Goal: Navigation & Orientation: Find specific page/section

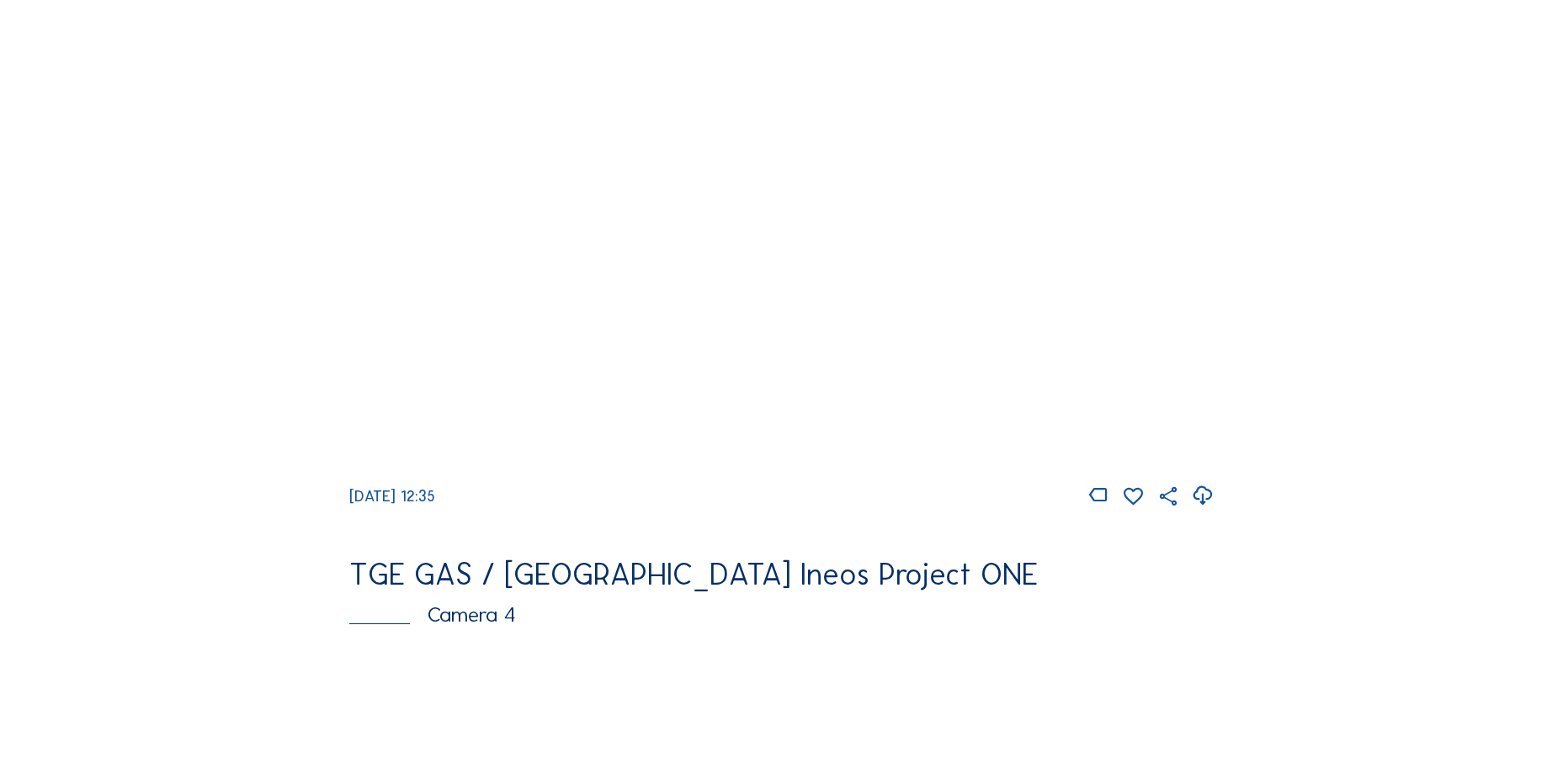
scroll to position [1010, 0]
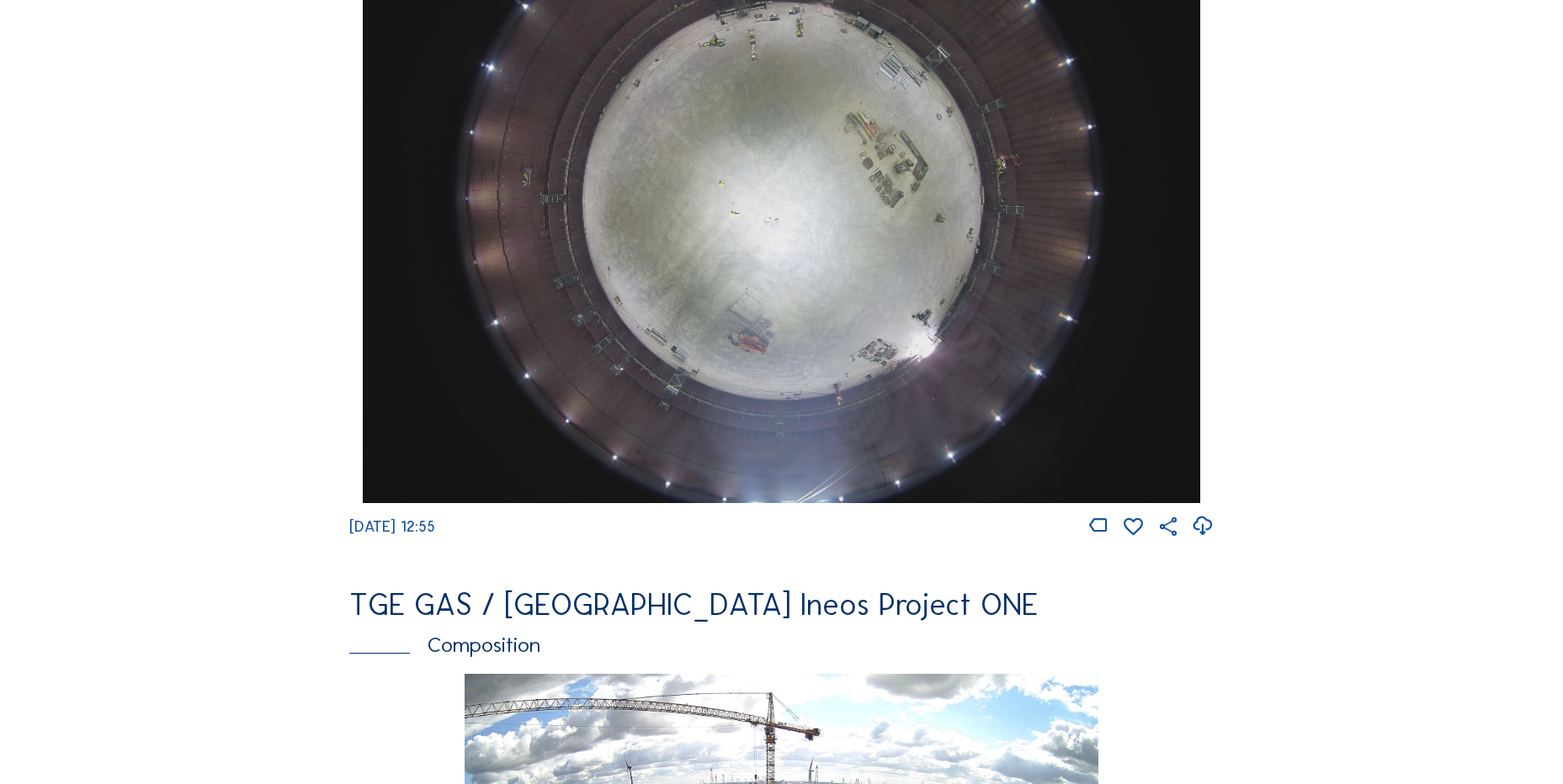
scroll to position [1684, 0]
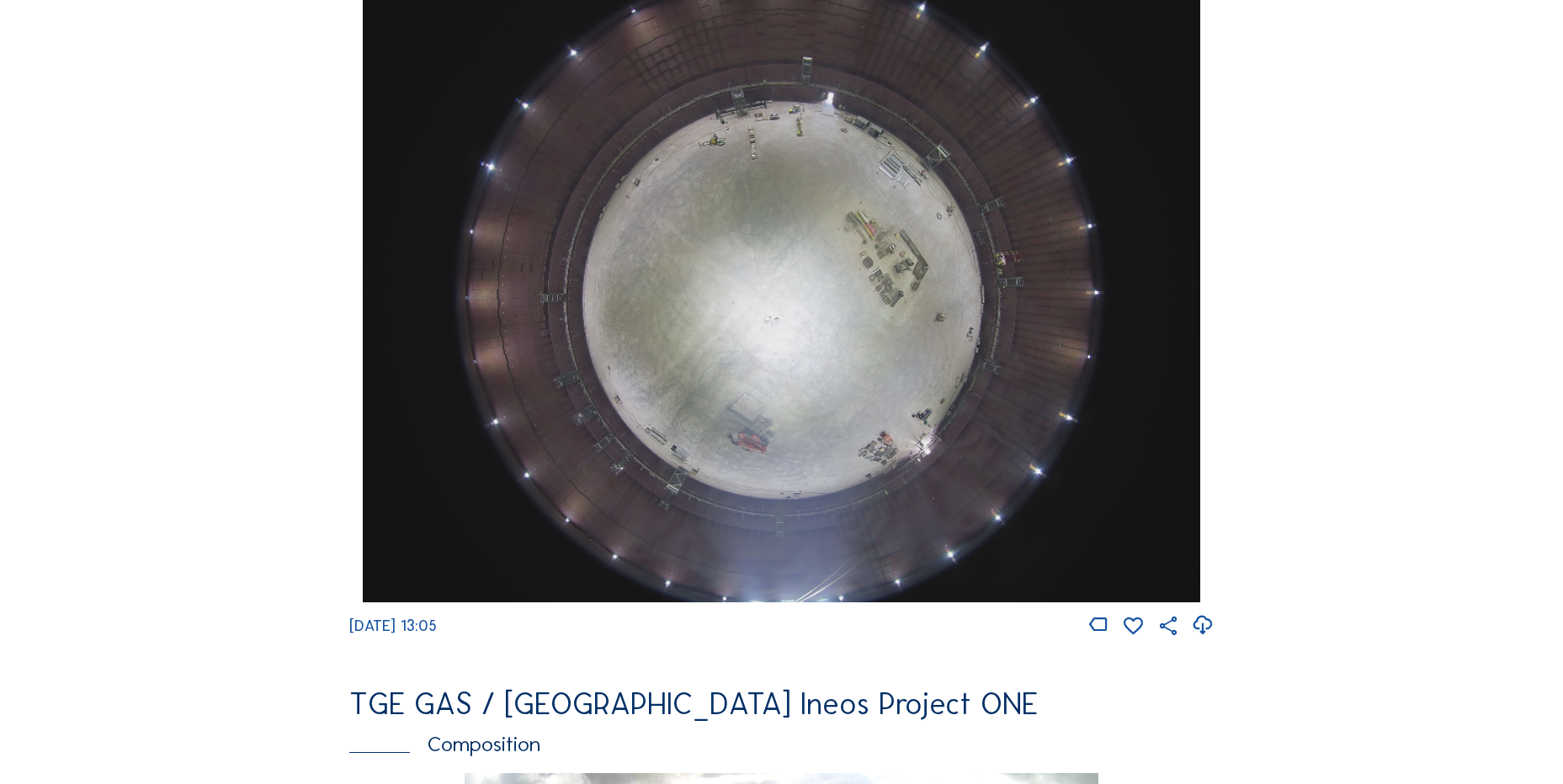
scroll to position [1599, 0]
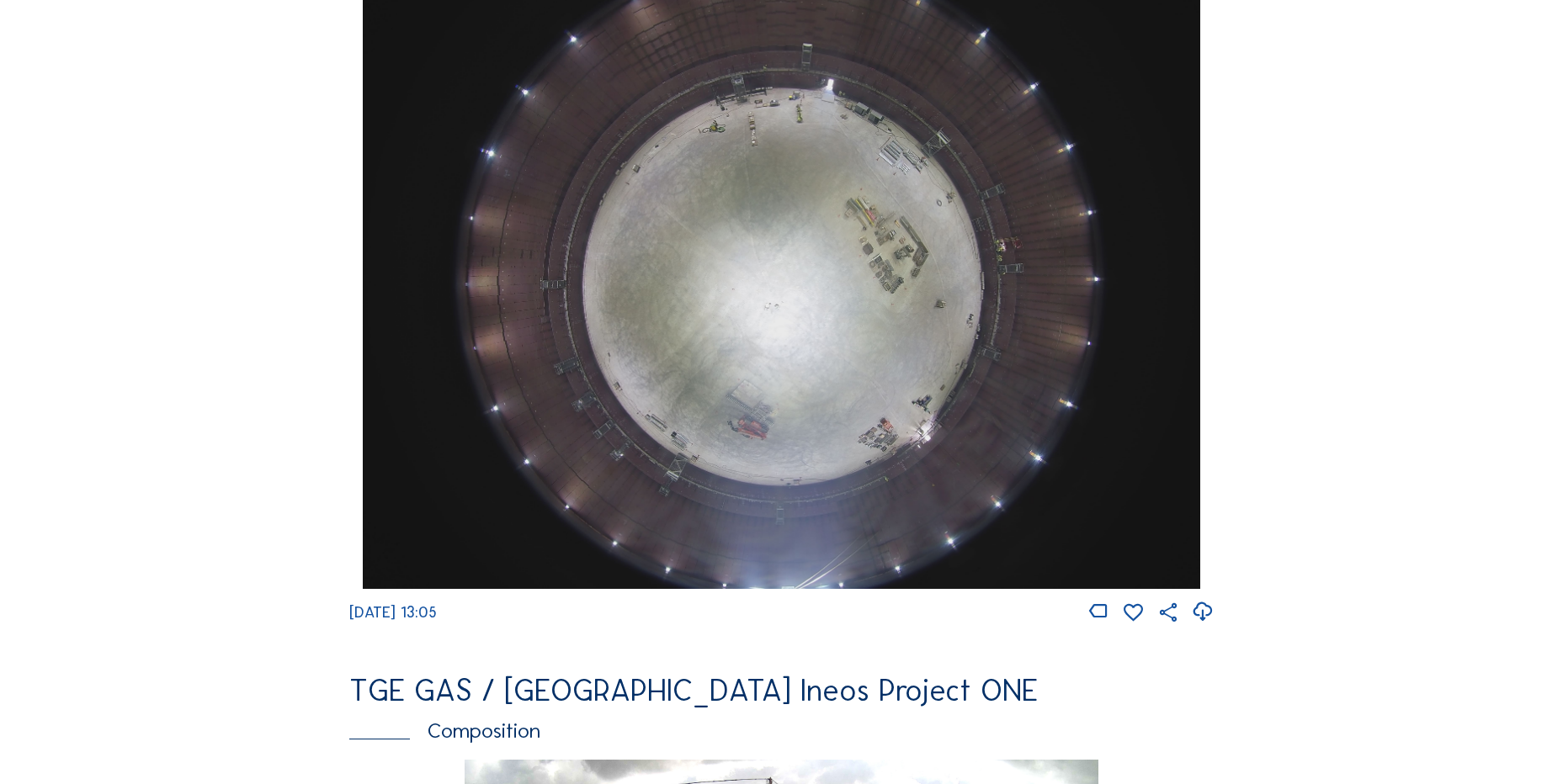
click at [1211, 626] on icon at bounding box center [1202, 612] width 22 height 28
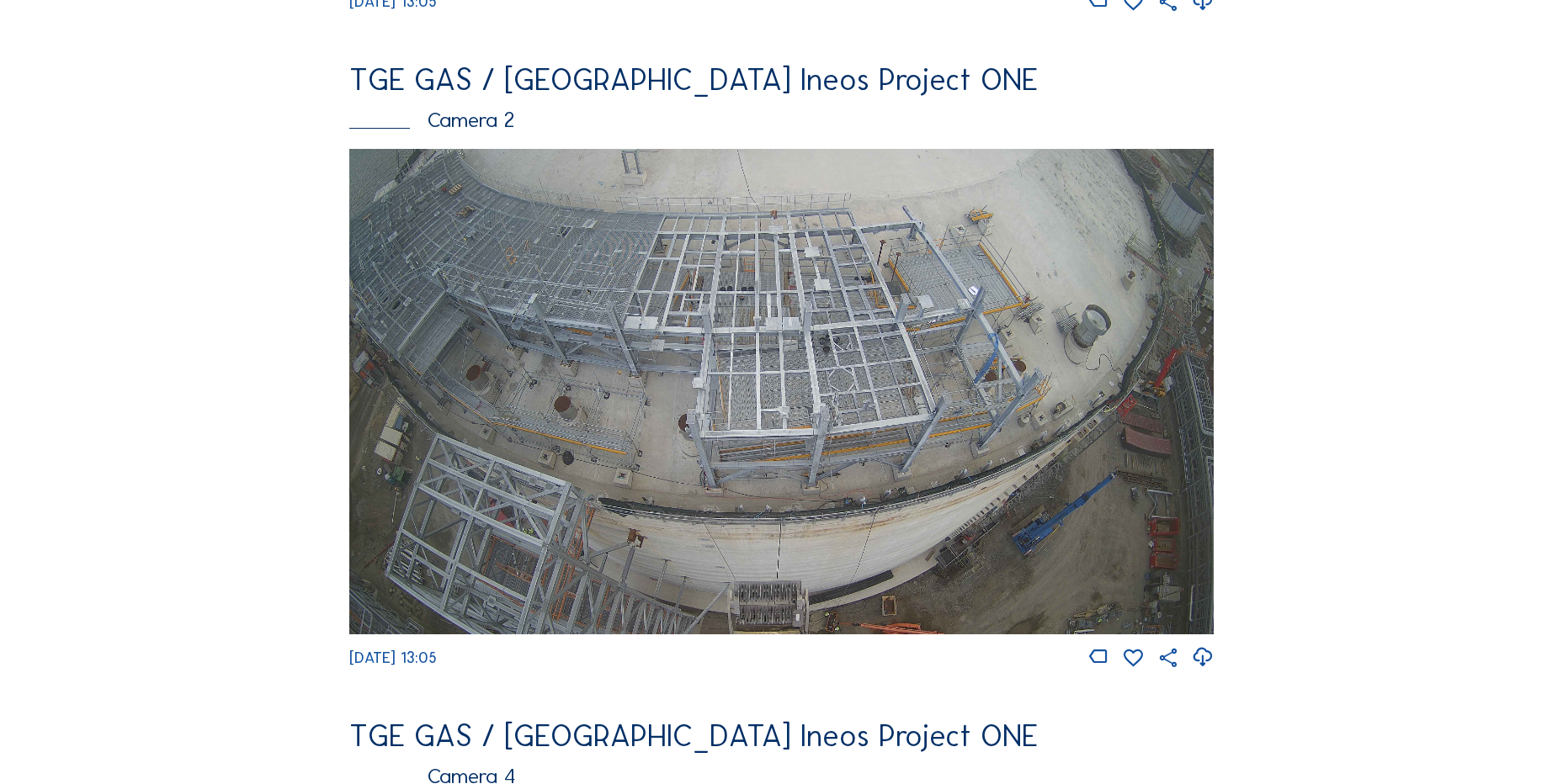
scroll to position [673, 0]
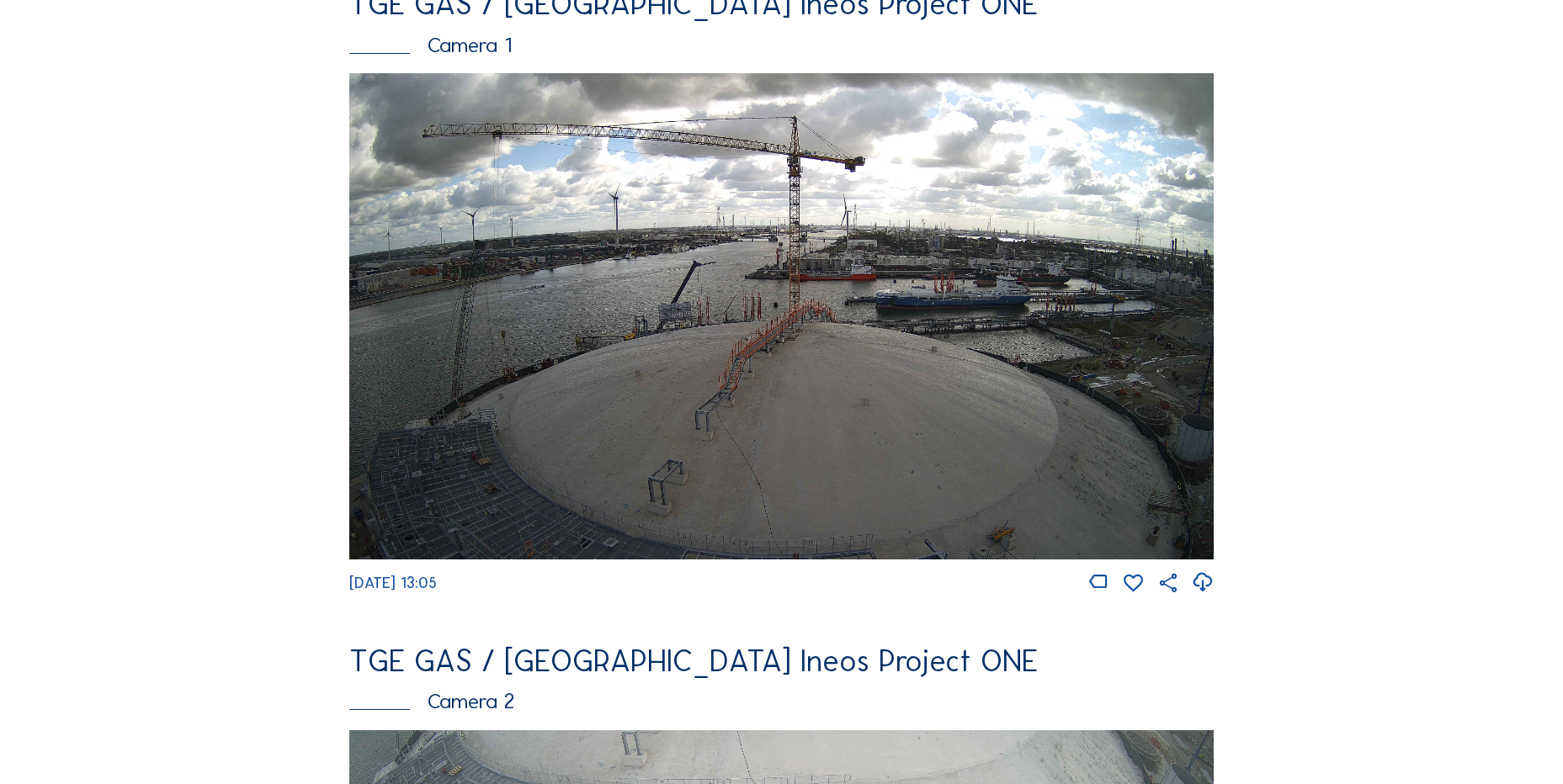
scroll to position [252, 0]
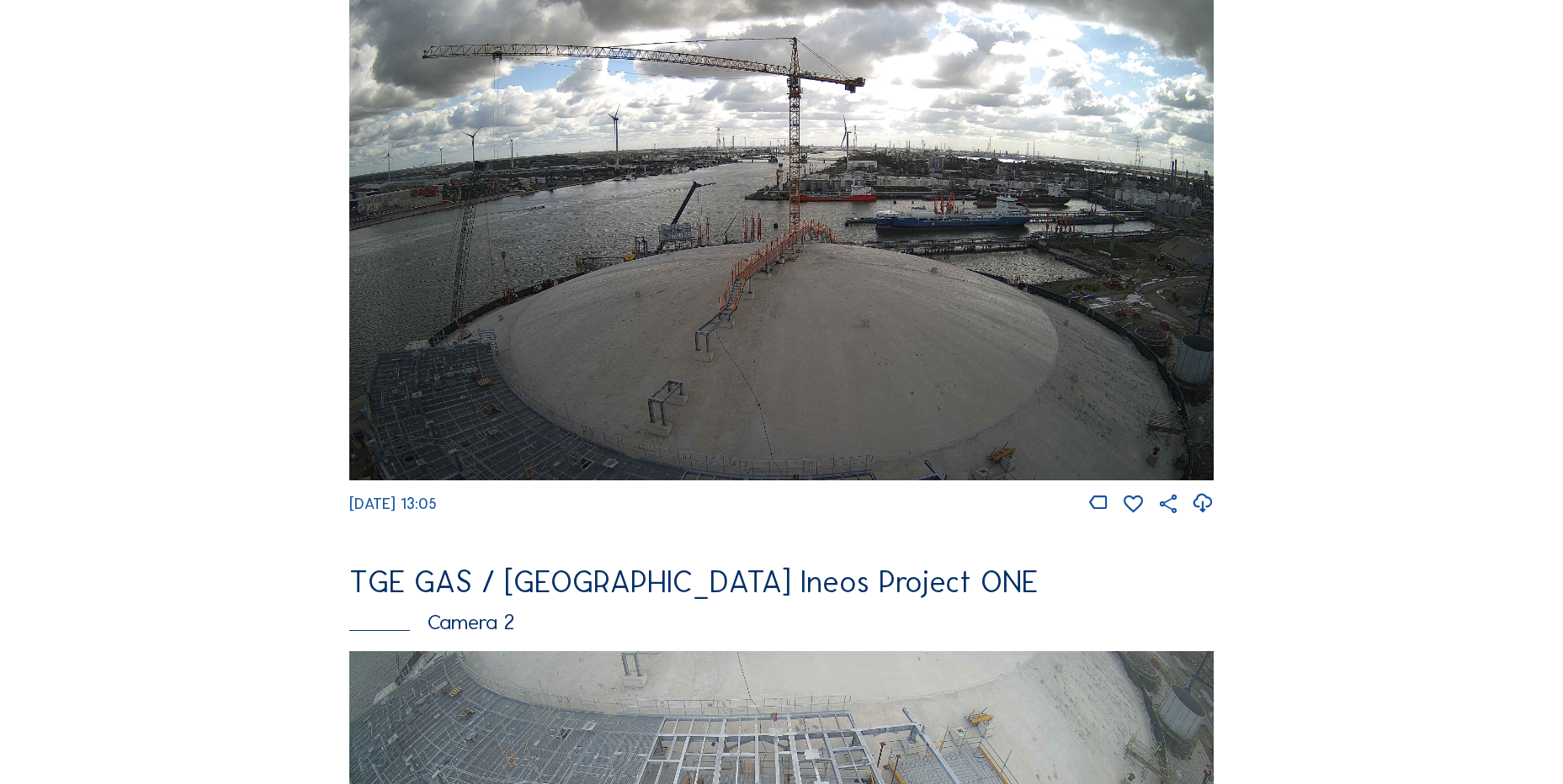
drag, startPoint x: 342, startPoint y: 513, endPoint x: 561, endPoint y: 518, distance: 219.1
drag, startPoint x: 341, startPoint y: 335, endPoint x: 220, endPoint y: 375, distance: 127.4
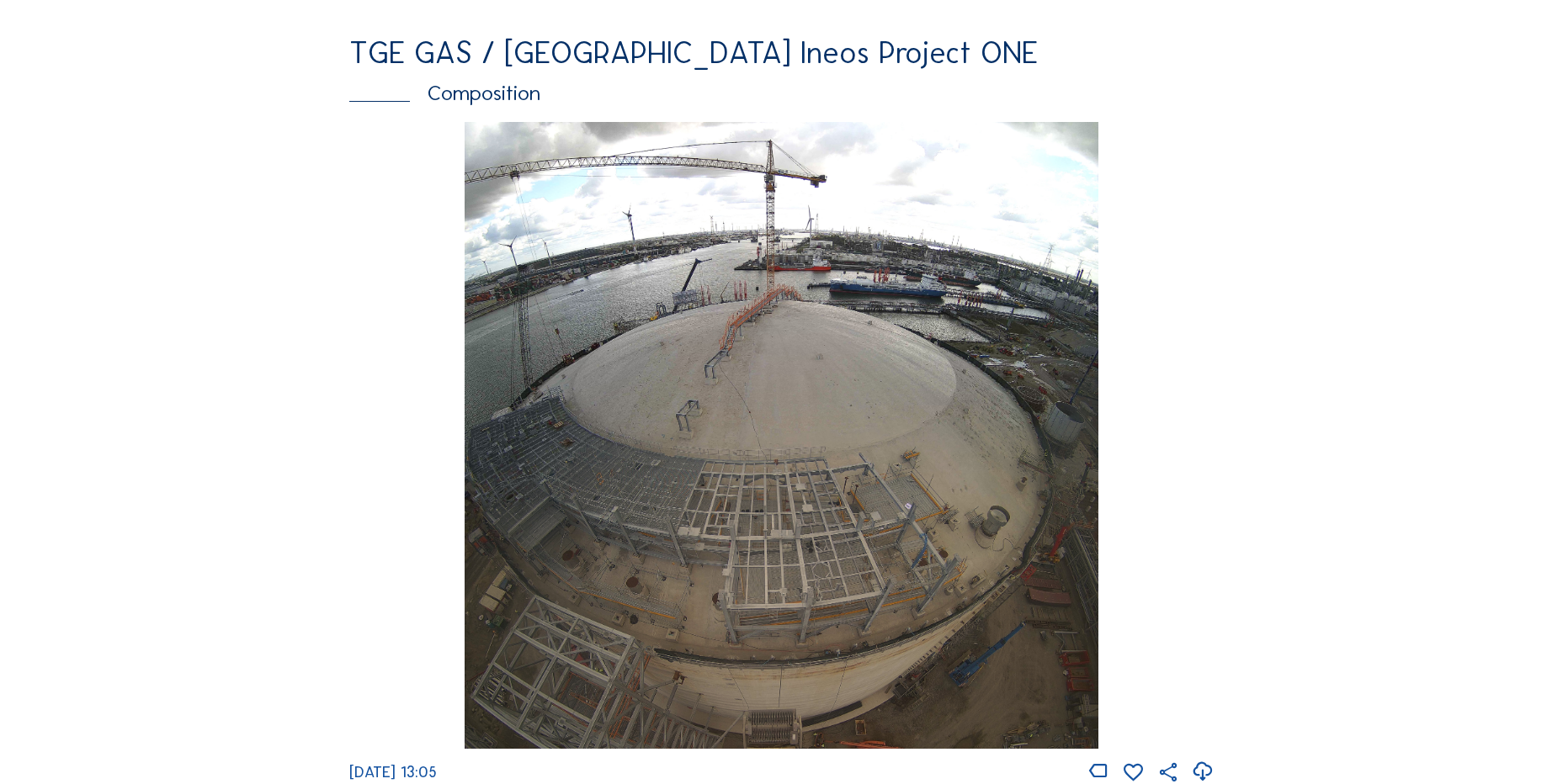
scroll to position [2441, 0]
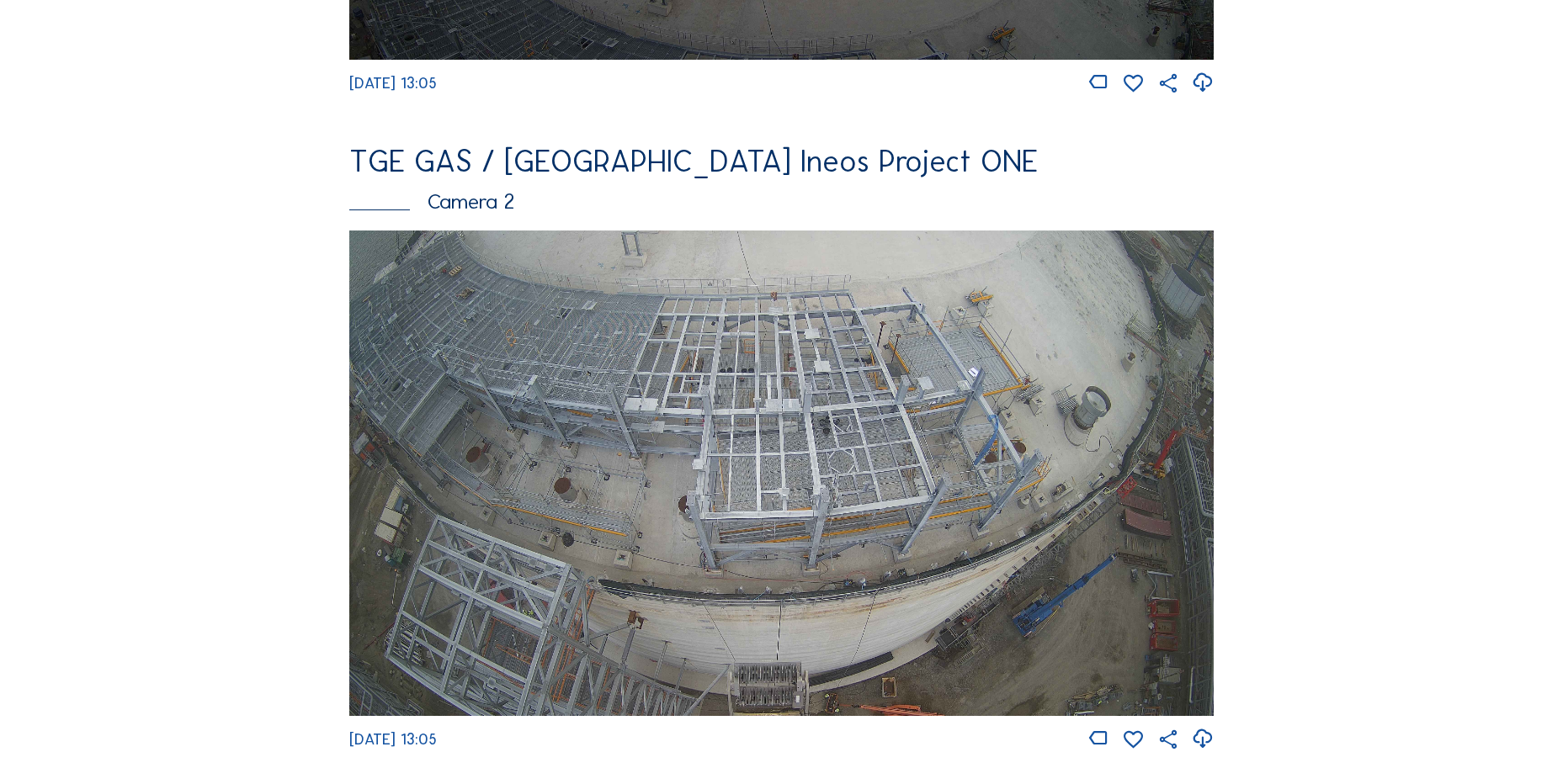
scroll to position [252, 0]
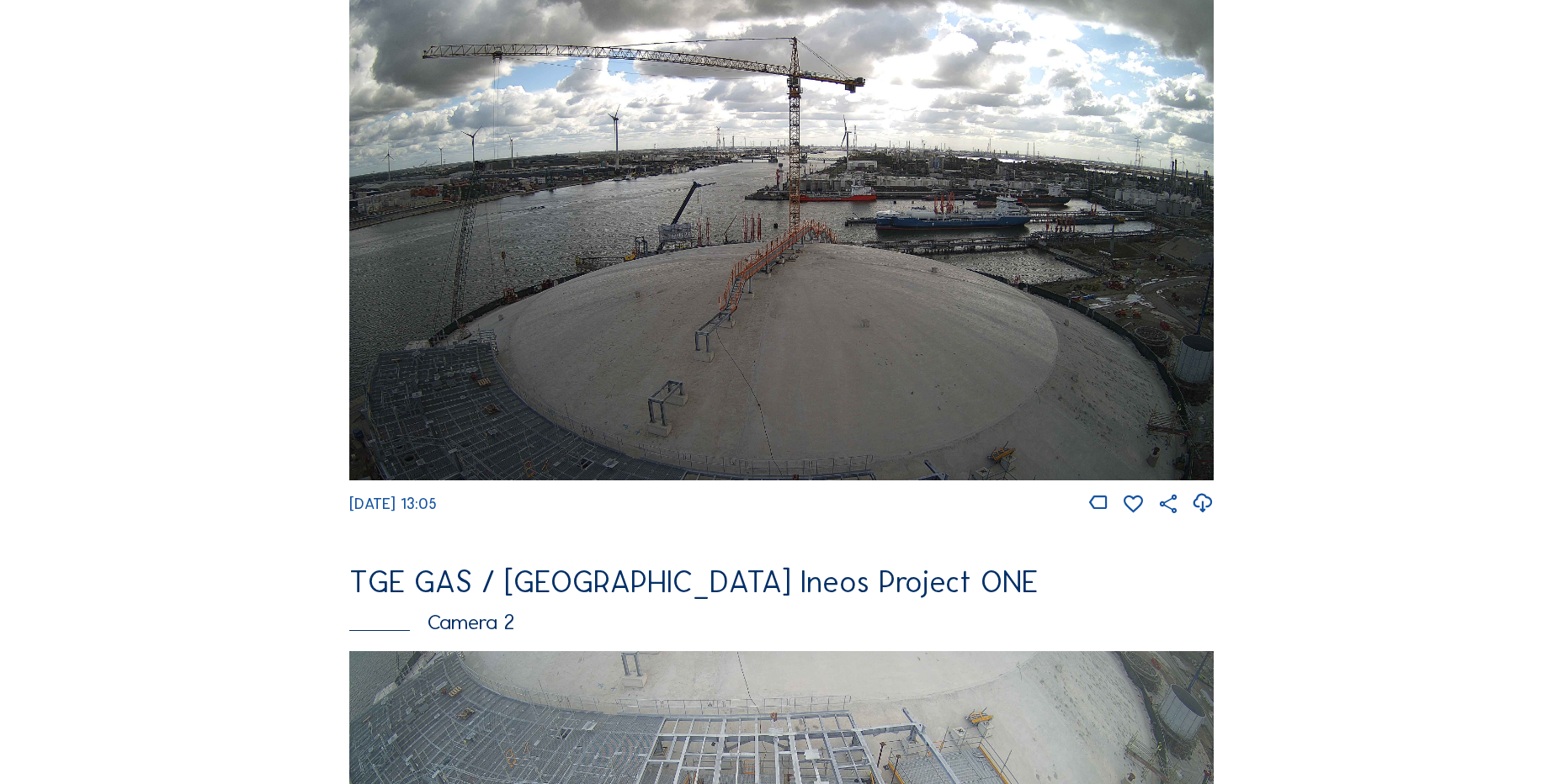
click at [1214, 509] on icon at bounding box center [1202, 503] width 22 height 28
drag, startPoint x: 92, startPoint y: 224, endPoint x: 155, endPoint y: 217, distance: 63.4
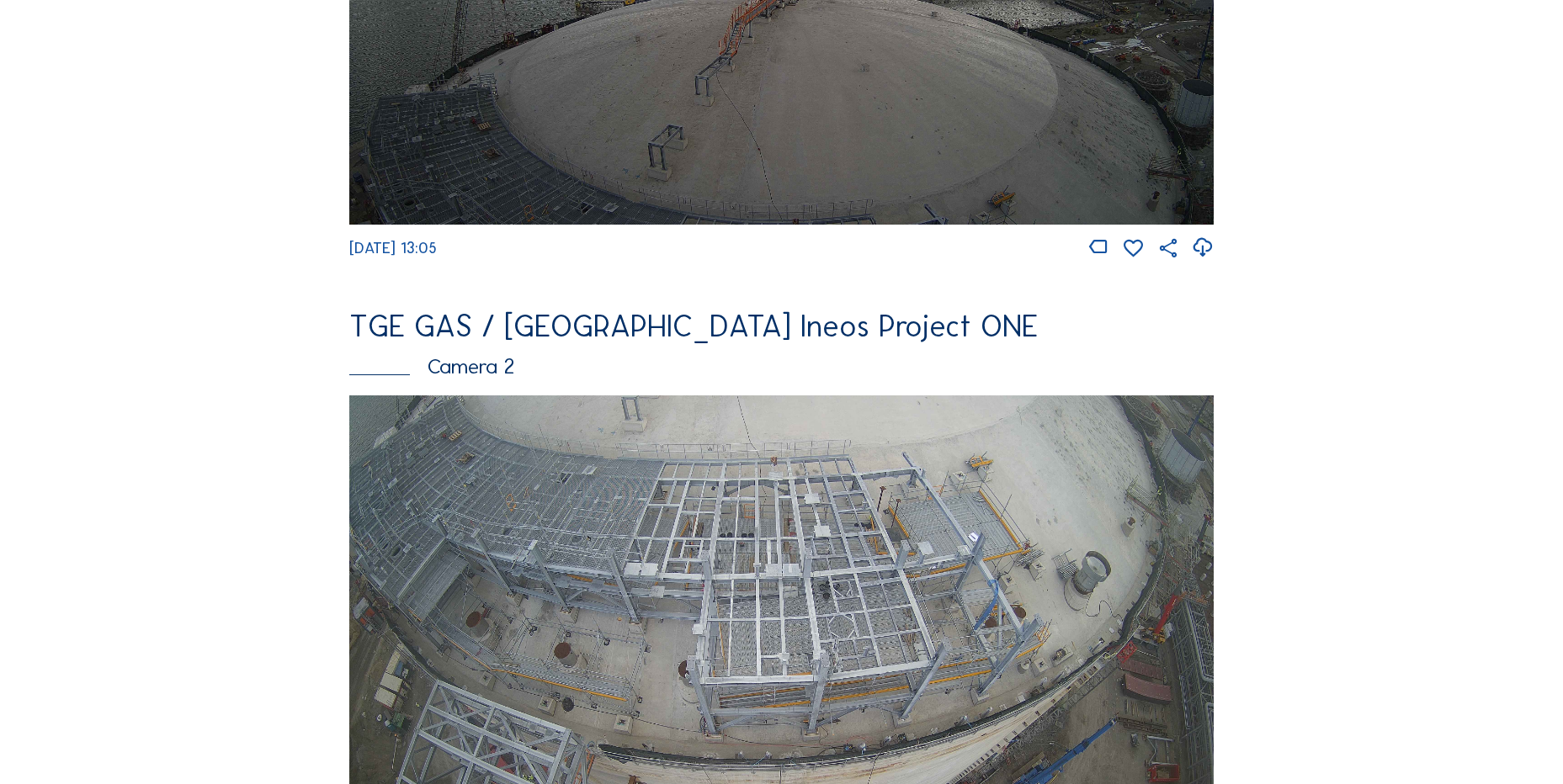
scroll to position [757, 0]
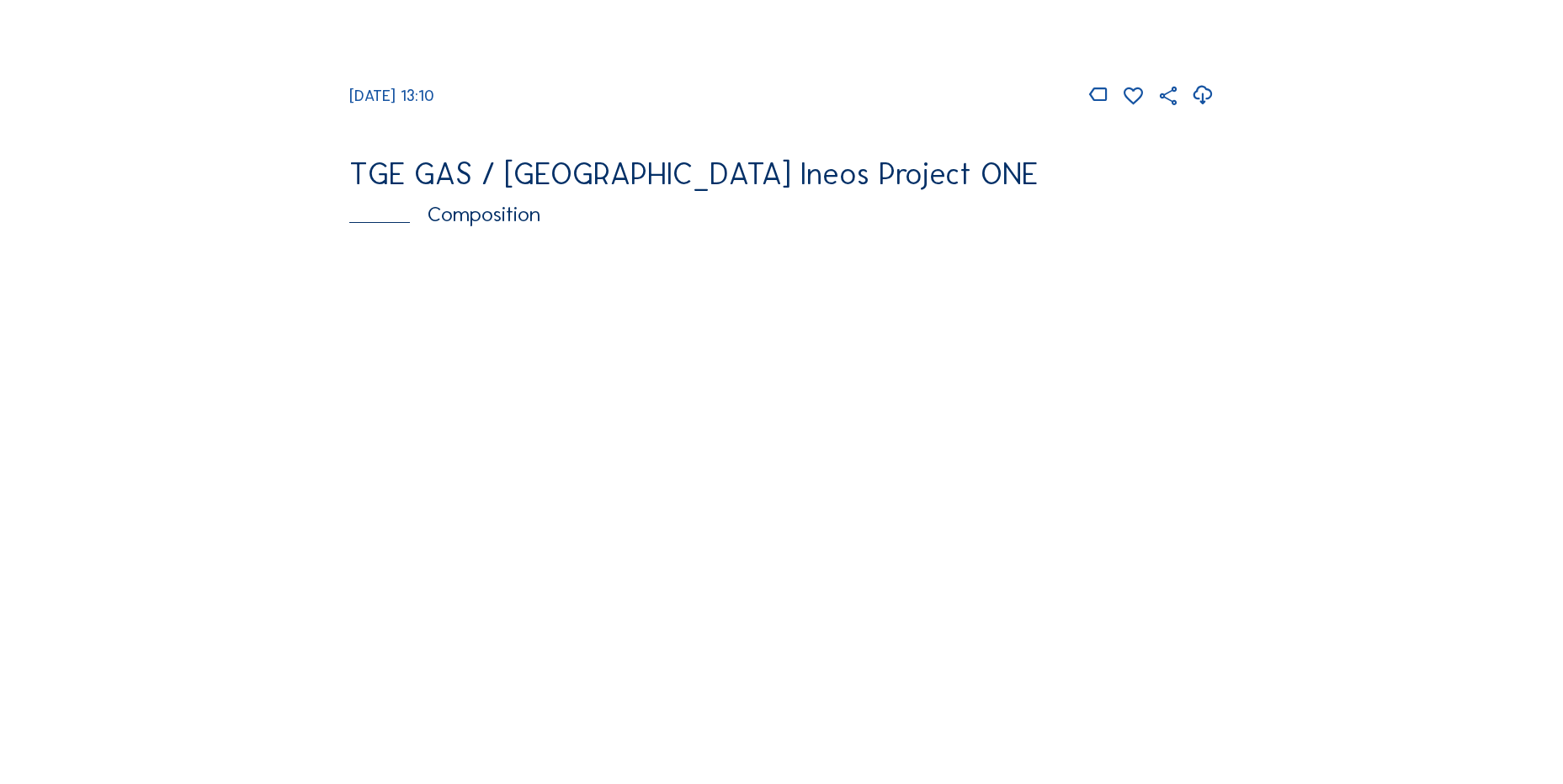
scroll to position [2356, 0]
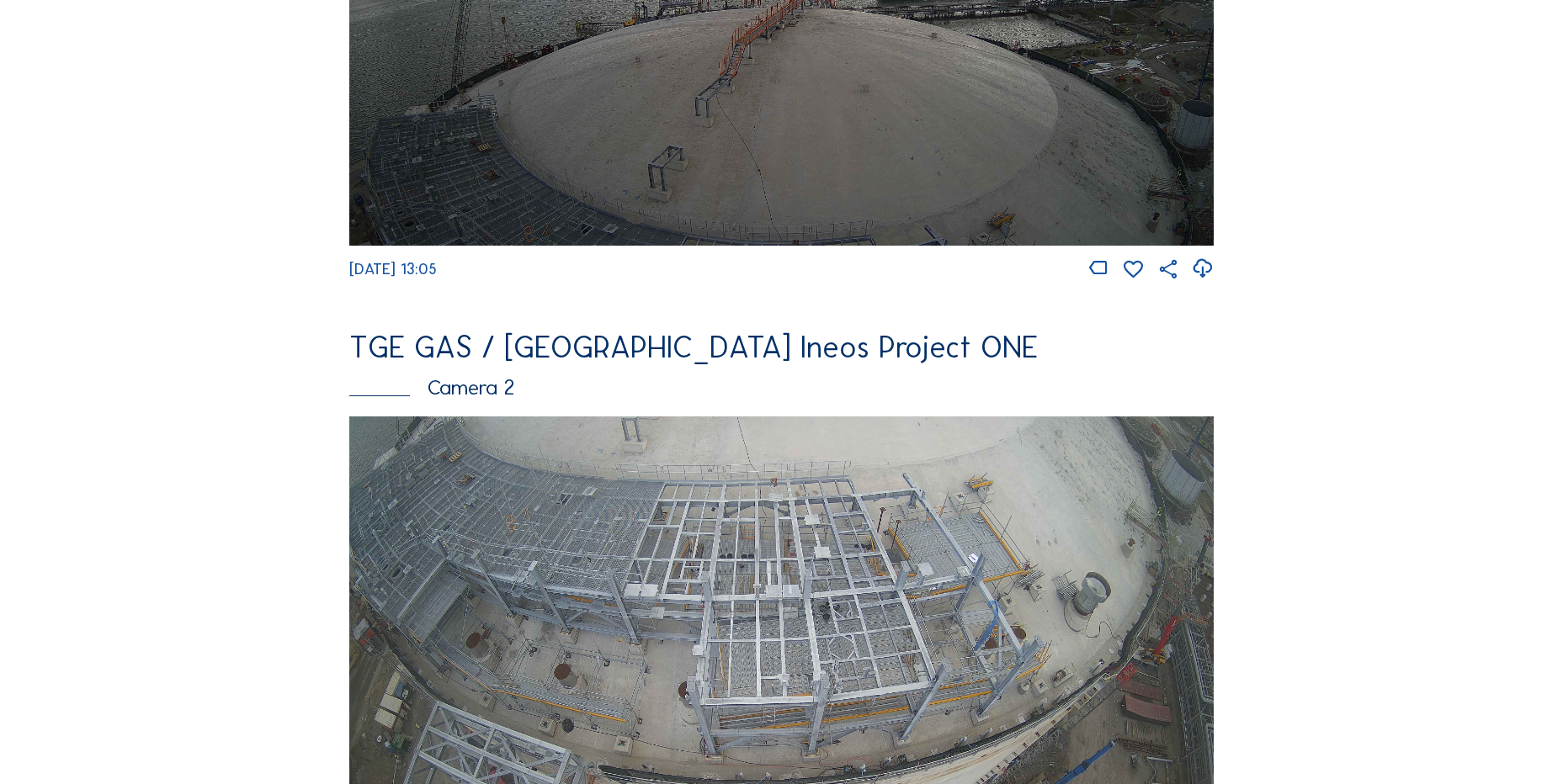
scroll to position [589, 0]
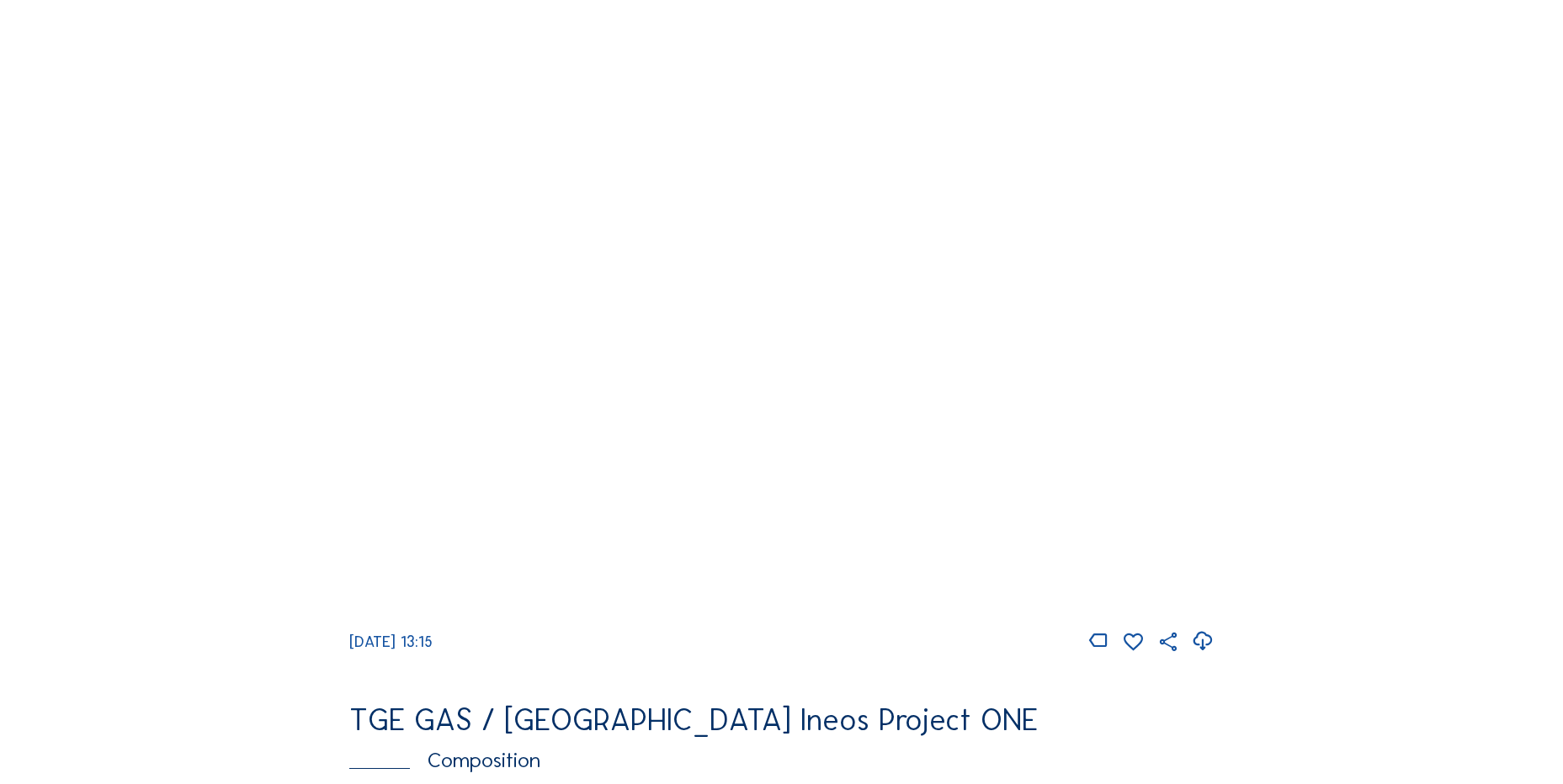
scroll to position [1599, 0]
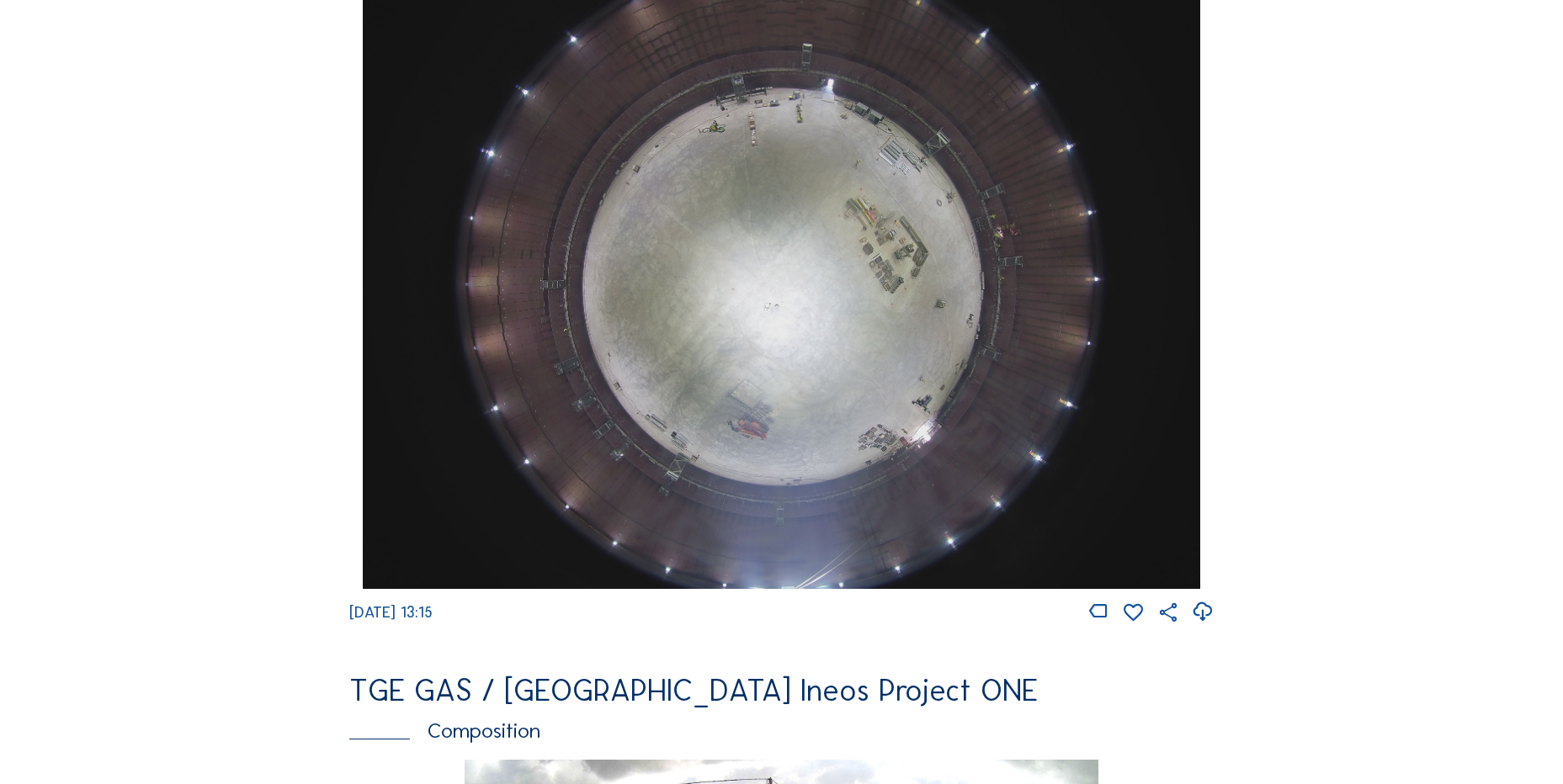
click at [1452, 158] on div "Cameras Timelapses My C-Site Feed Photo Show Map Search Fullscreen TGE GAS / [G…" at bounding box center [782, 281] width 1563 height 3760
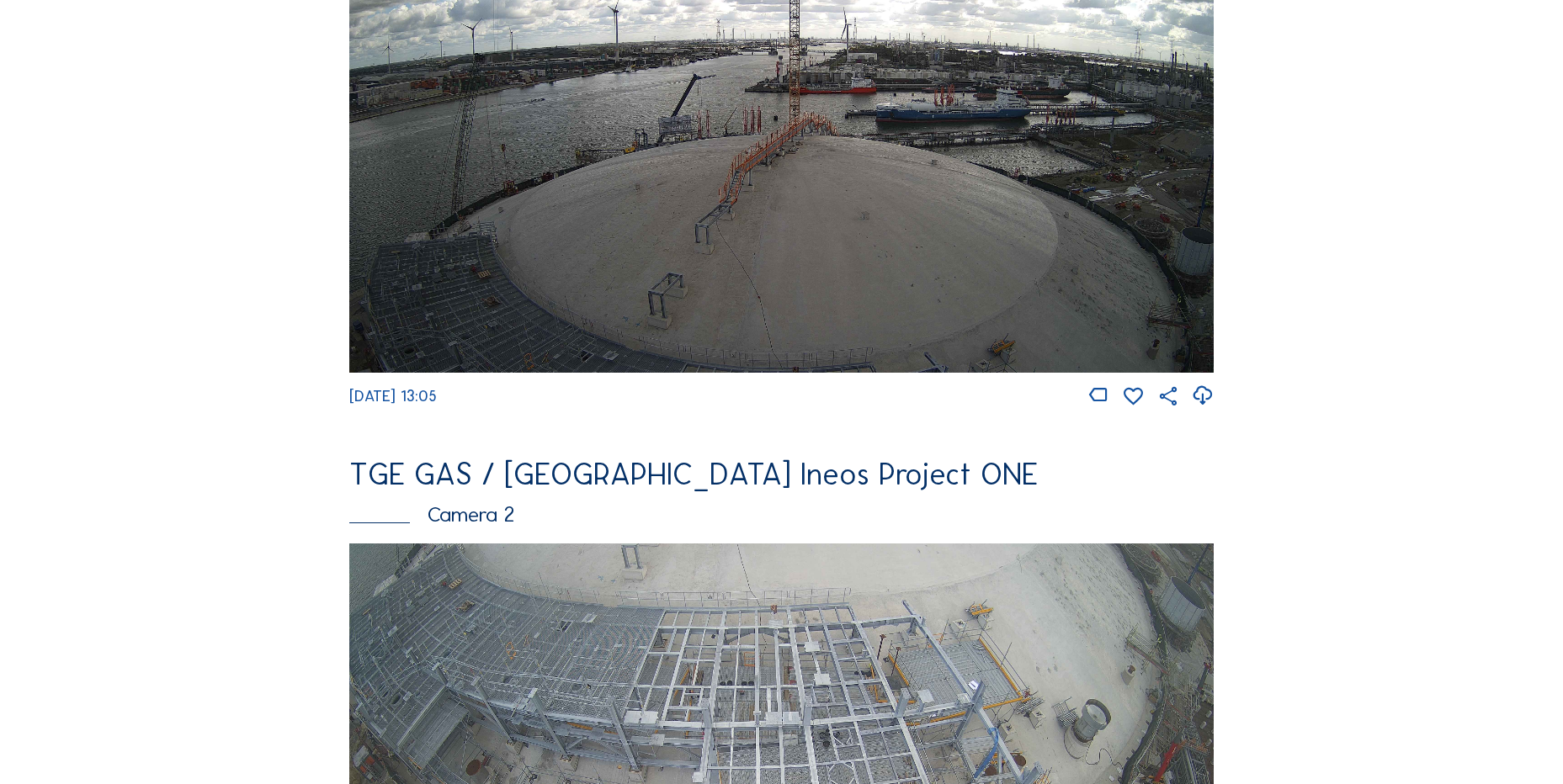
scroll to position [0, 0]
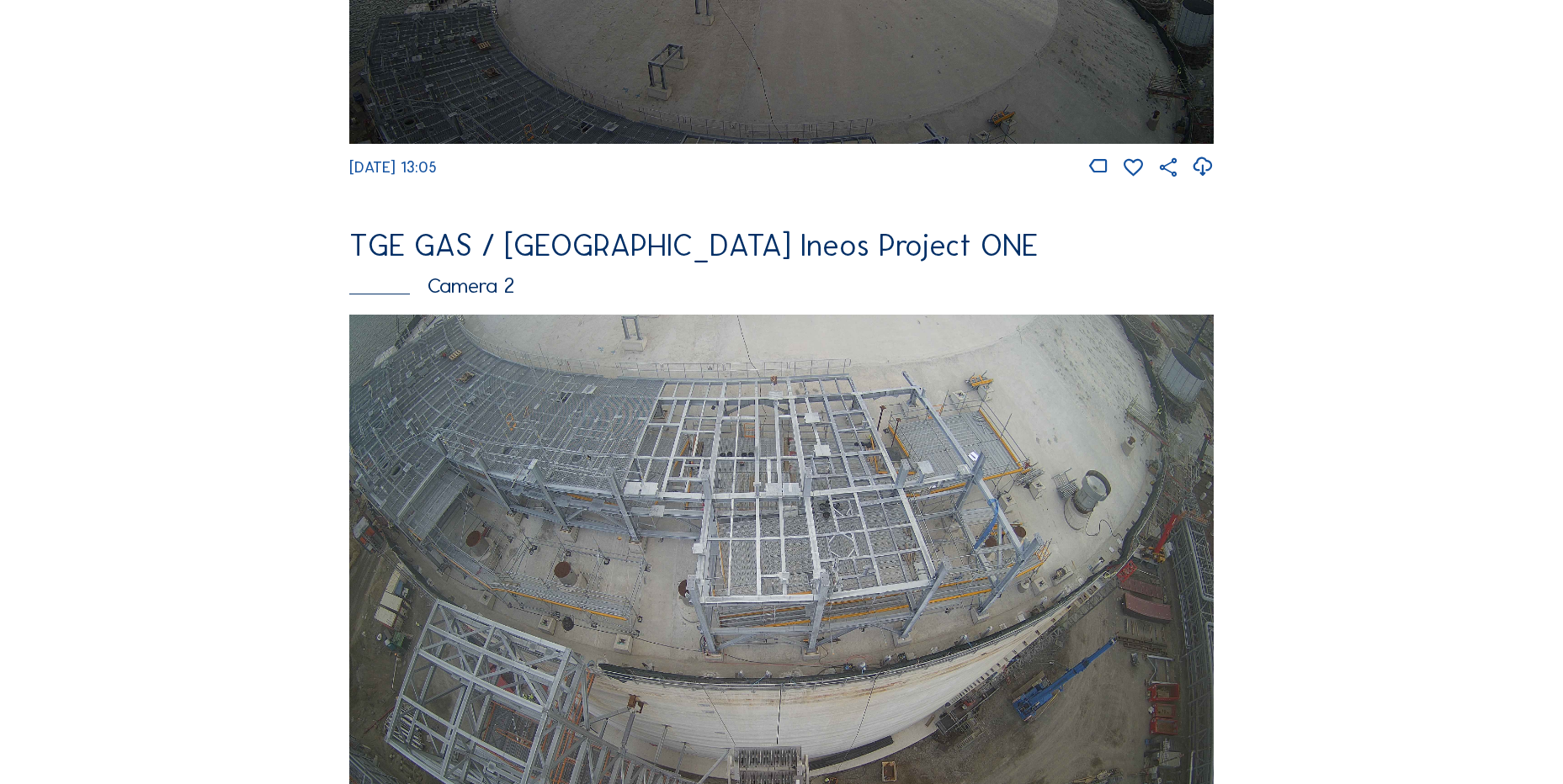
scroll to position [926, 0]
